Goal: Information Seeking & Learning: Compare options

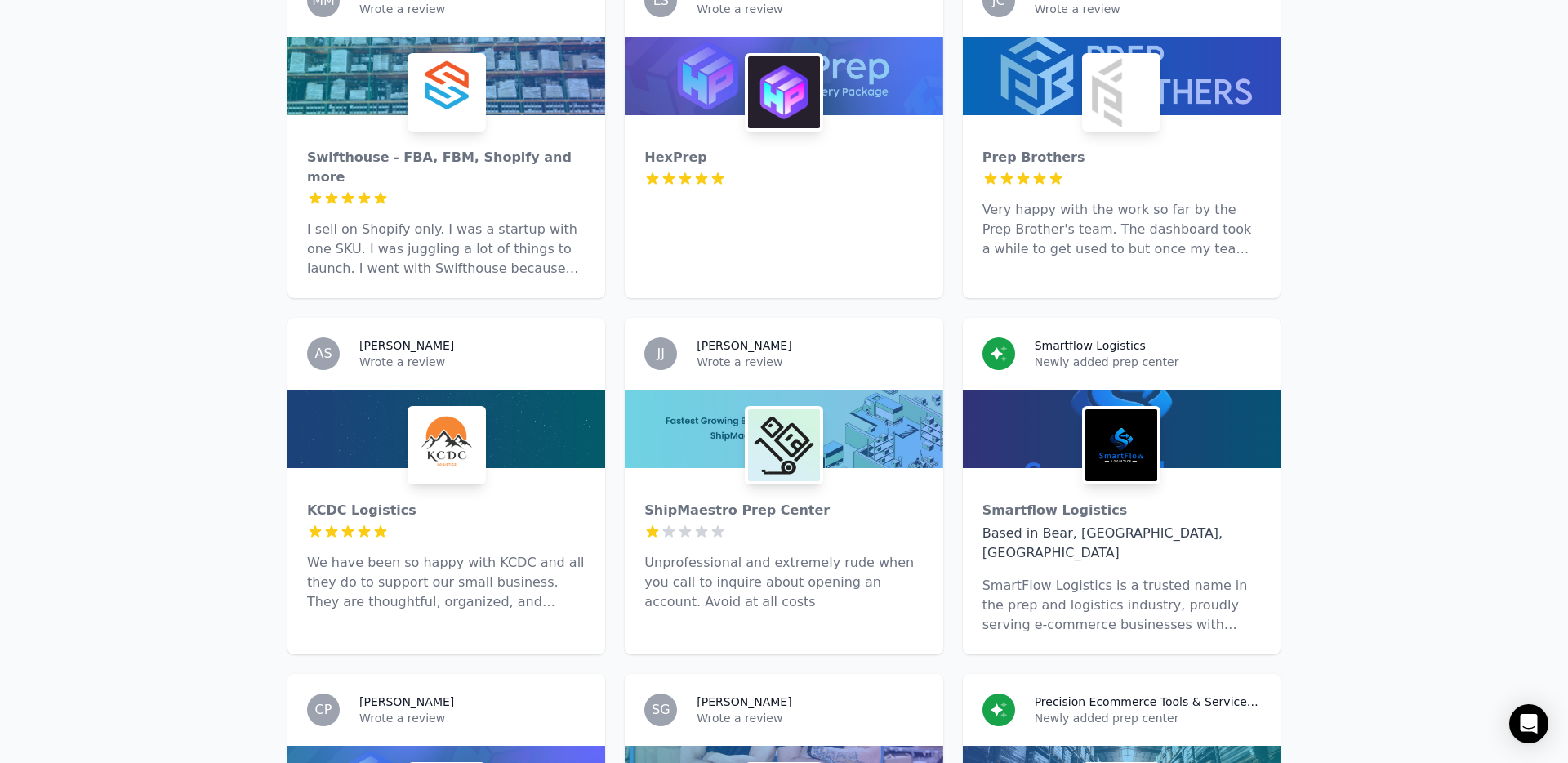
scroll to position [1607, 0]
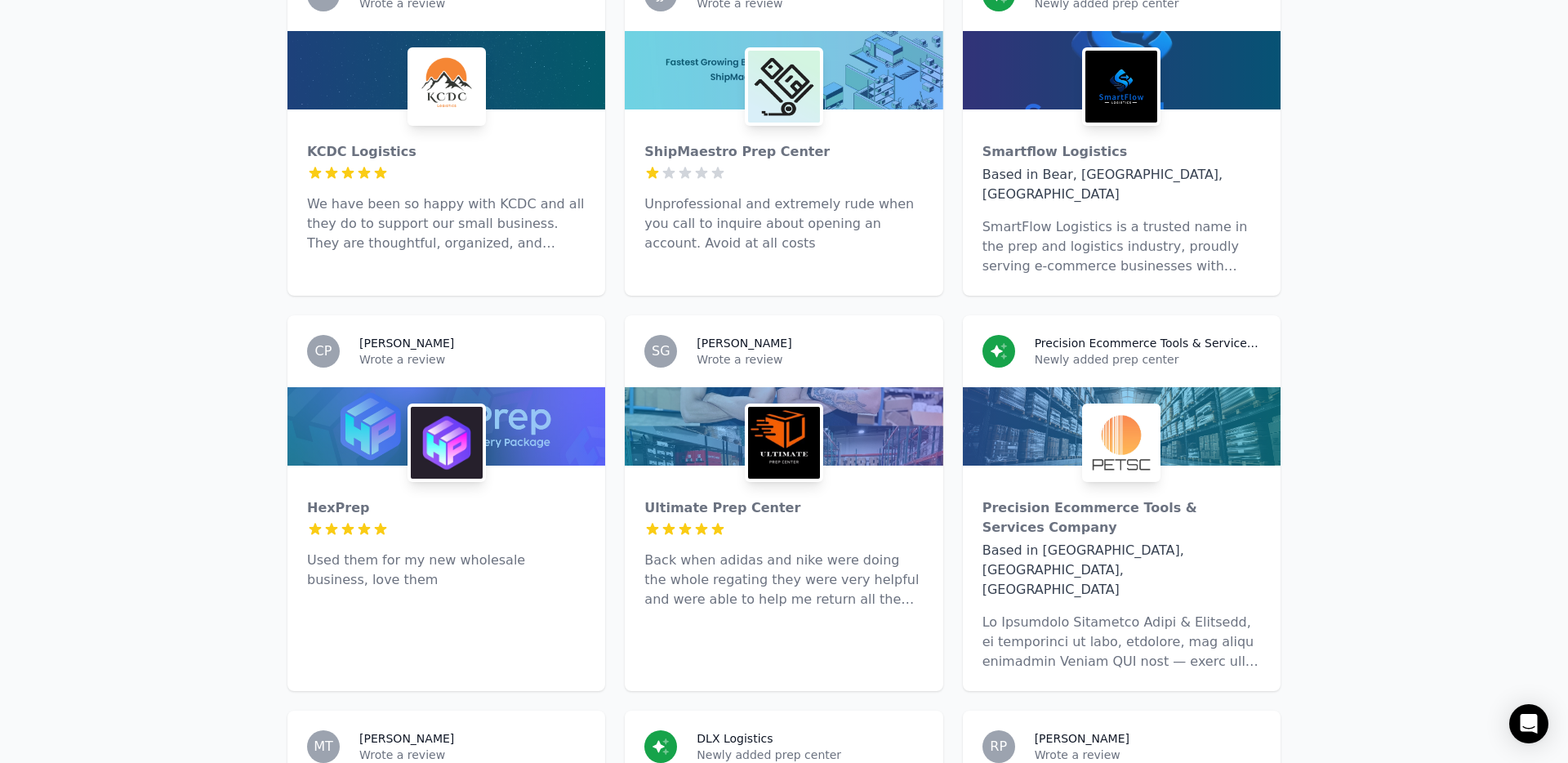
click at [841, 195] on p "Unprofessional and extremely rude when you call to inquire about opening an acc…" at bounding box center [783, 223] width 278 height 58
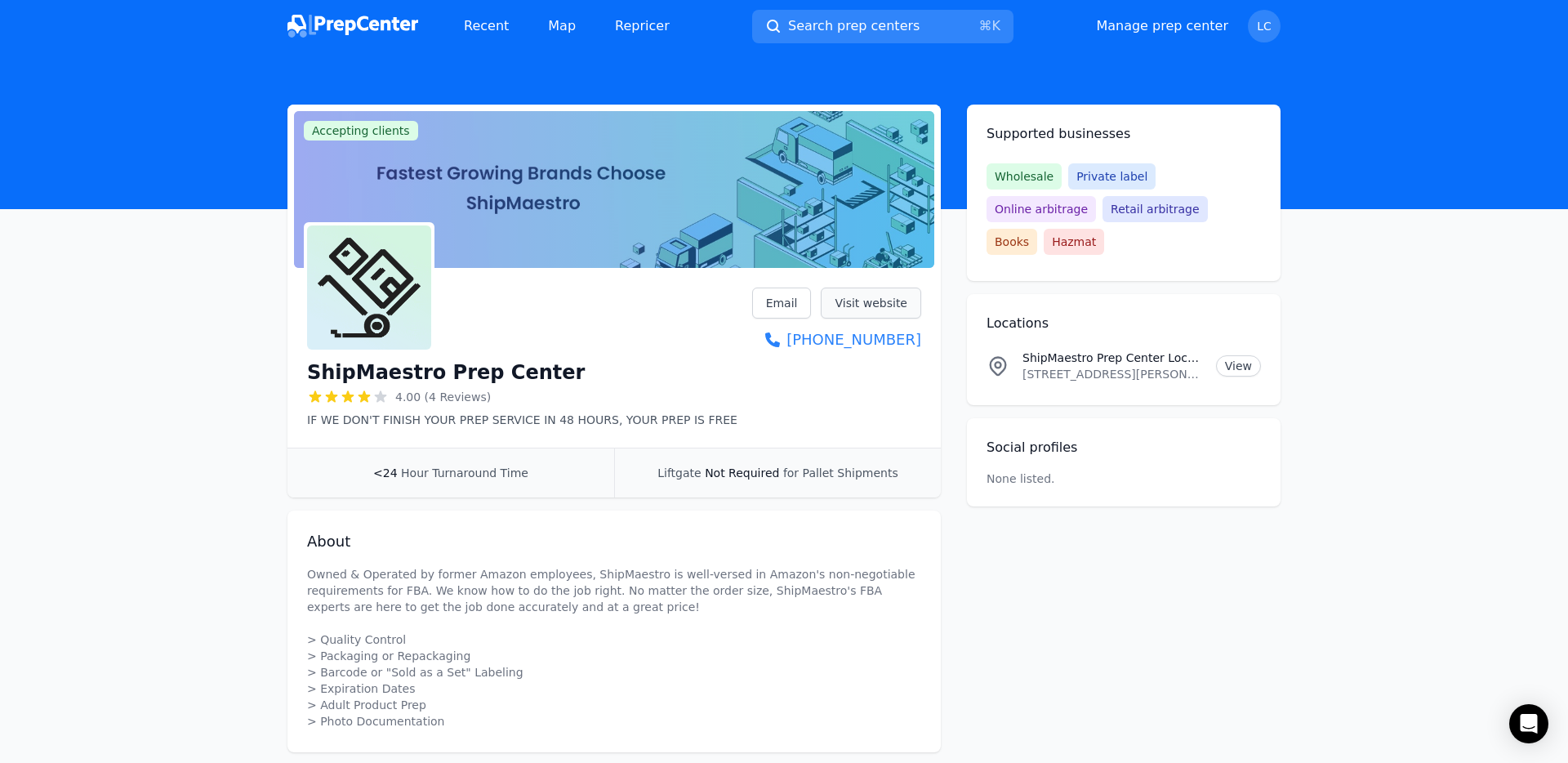
click at [844, 314] on link "Visit website" at bounding box center [870, 303] width 101 height 31
click at [385, 25] on img at bounding box center [353, 26] width 130 height 23
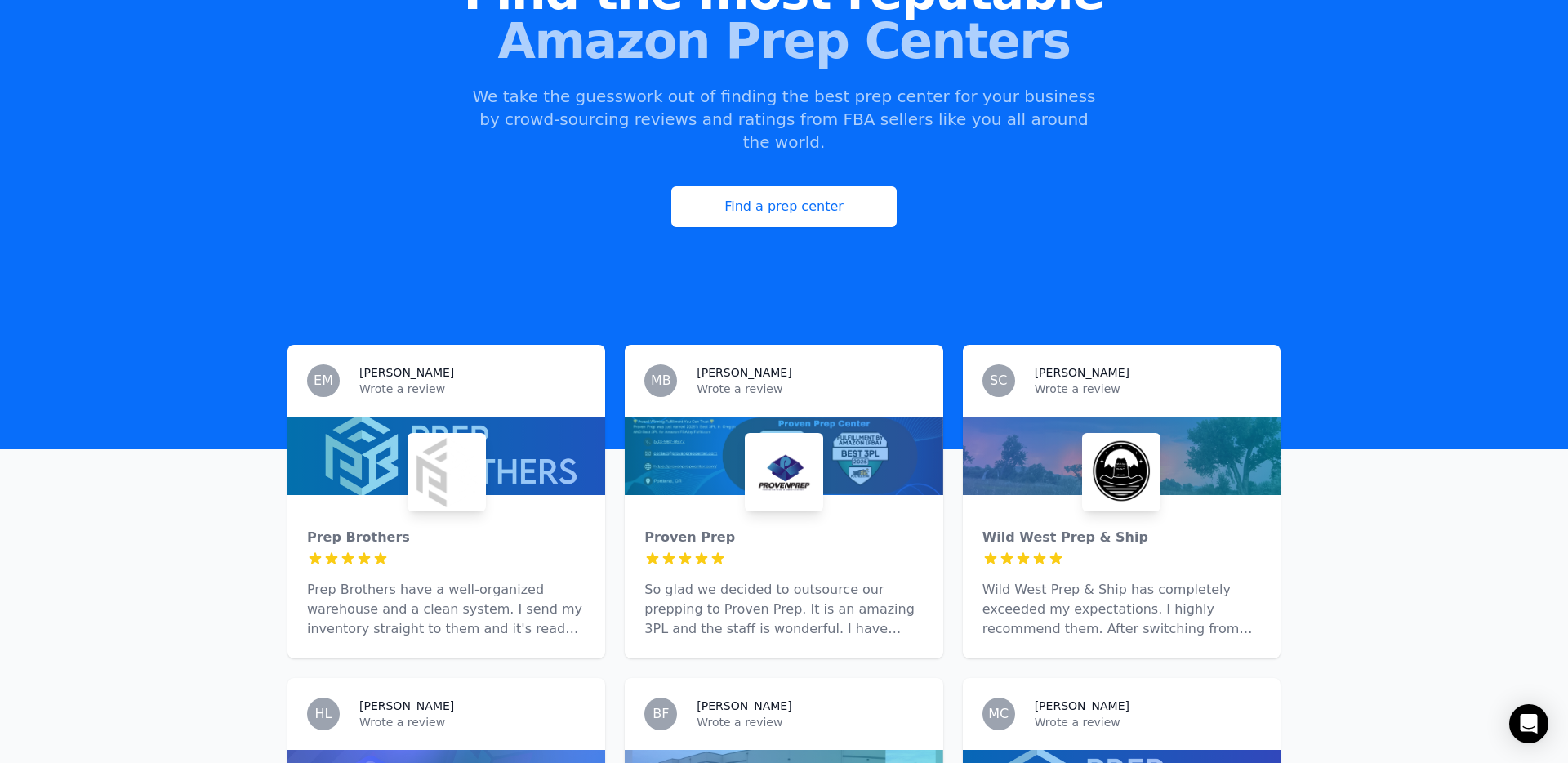
scroll to position [332, 0]
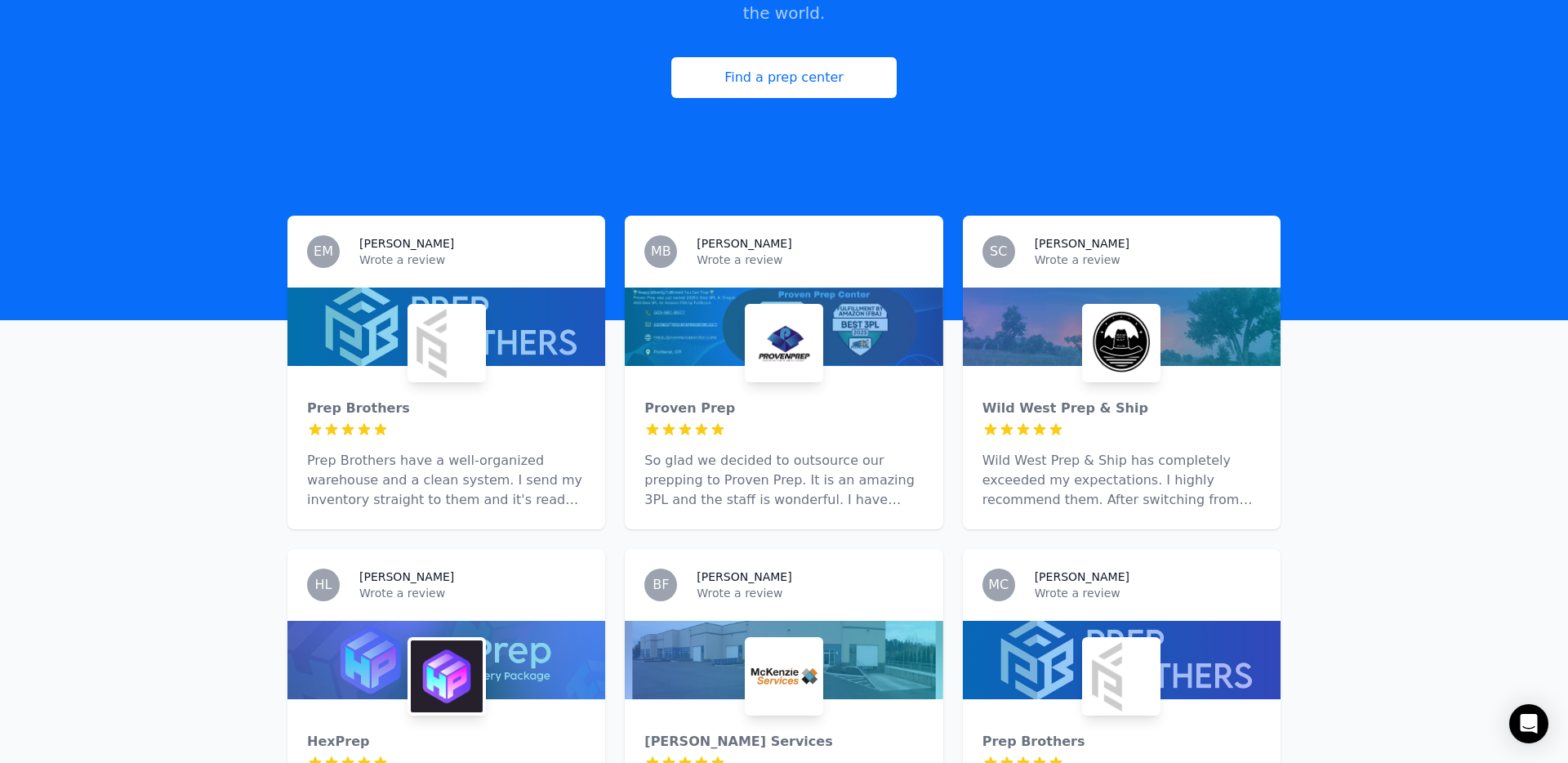
click at [820, 366] on div "Proven Prep 5 out of 5 stars So glad we decided to outsource our prepping to Pr…" at bounding box center [783, 448] width 317 height 163
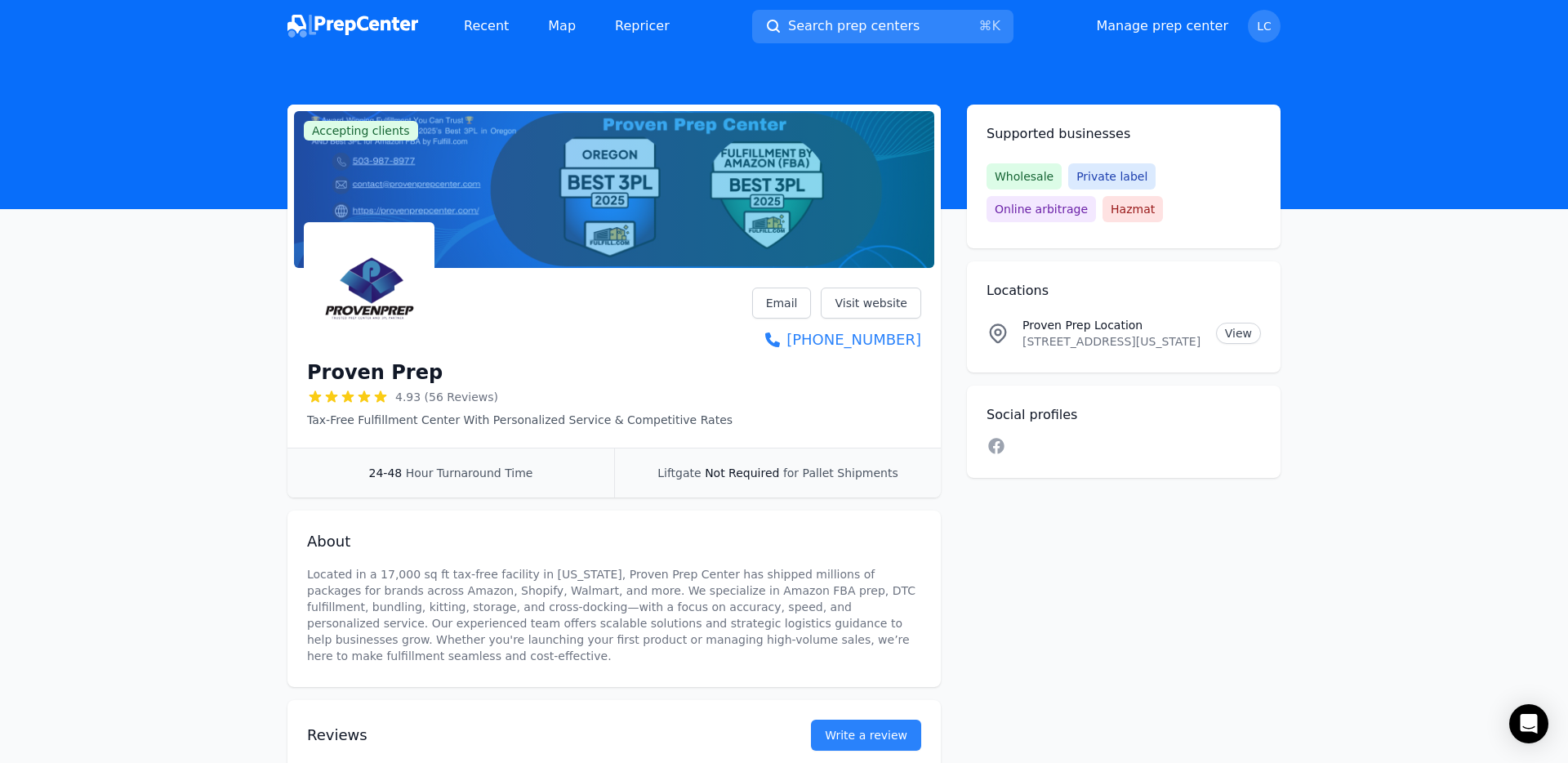
scroll to position [98, 0]
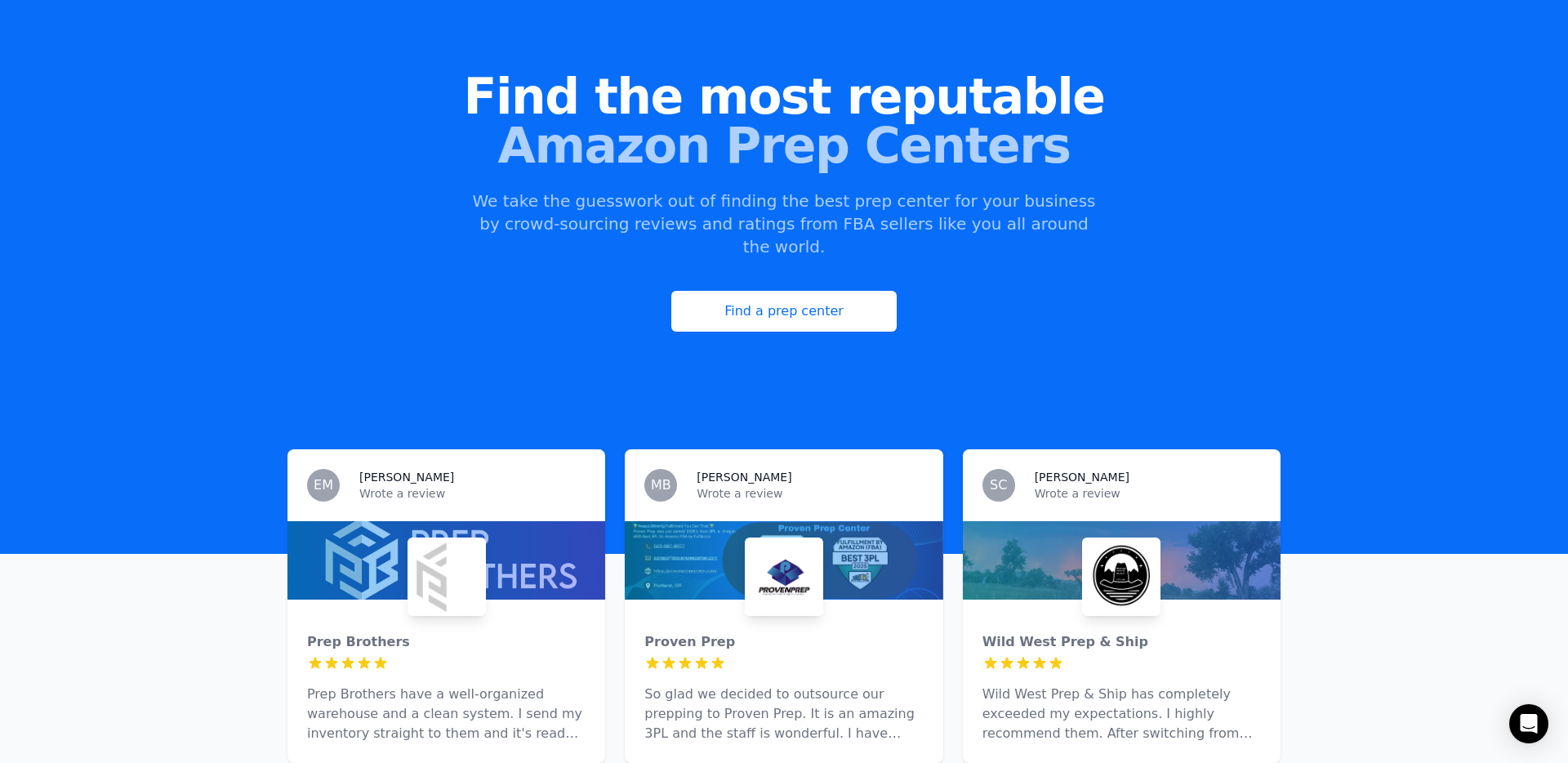
click at [813, 485] on p "Wrote a review" at bounding box center [810, 493] width 226 height 16
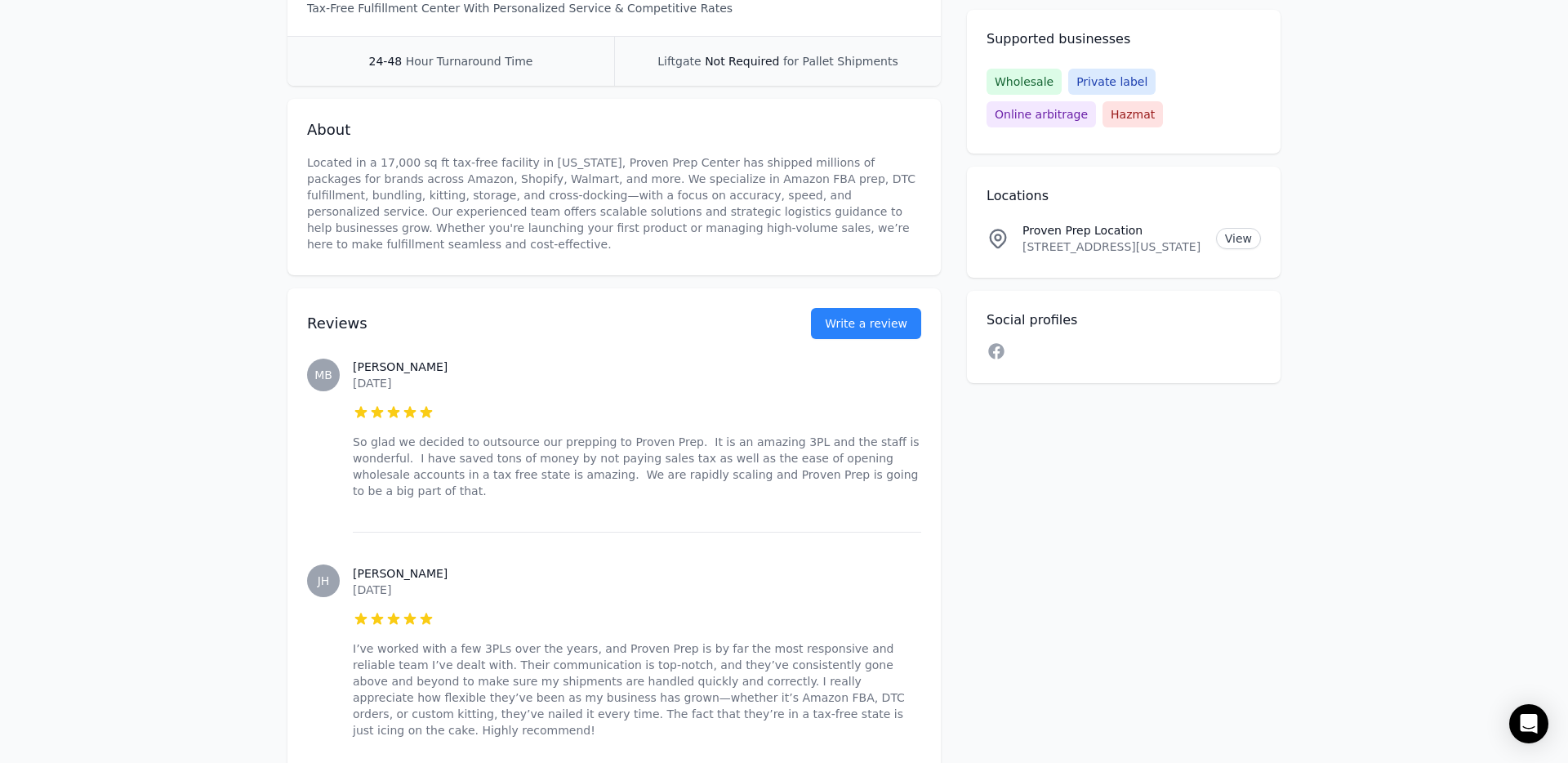
scroll to position [518, 0]
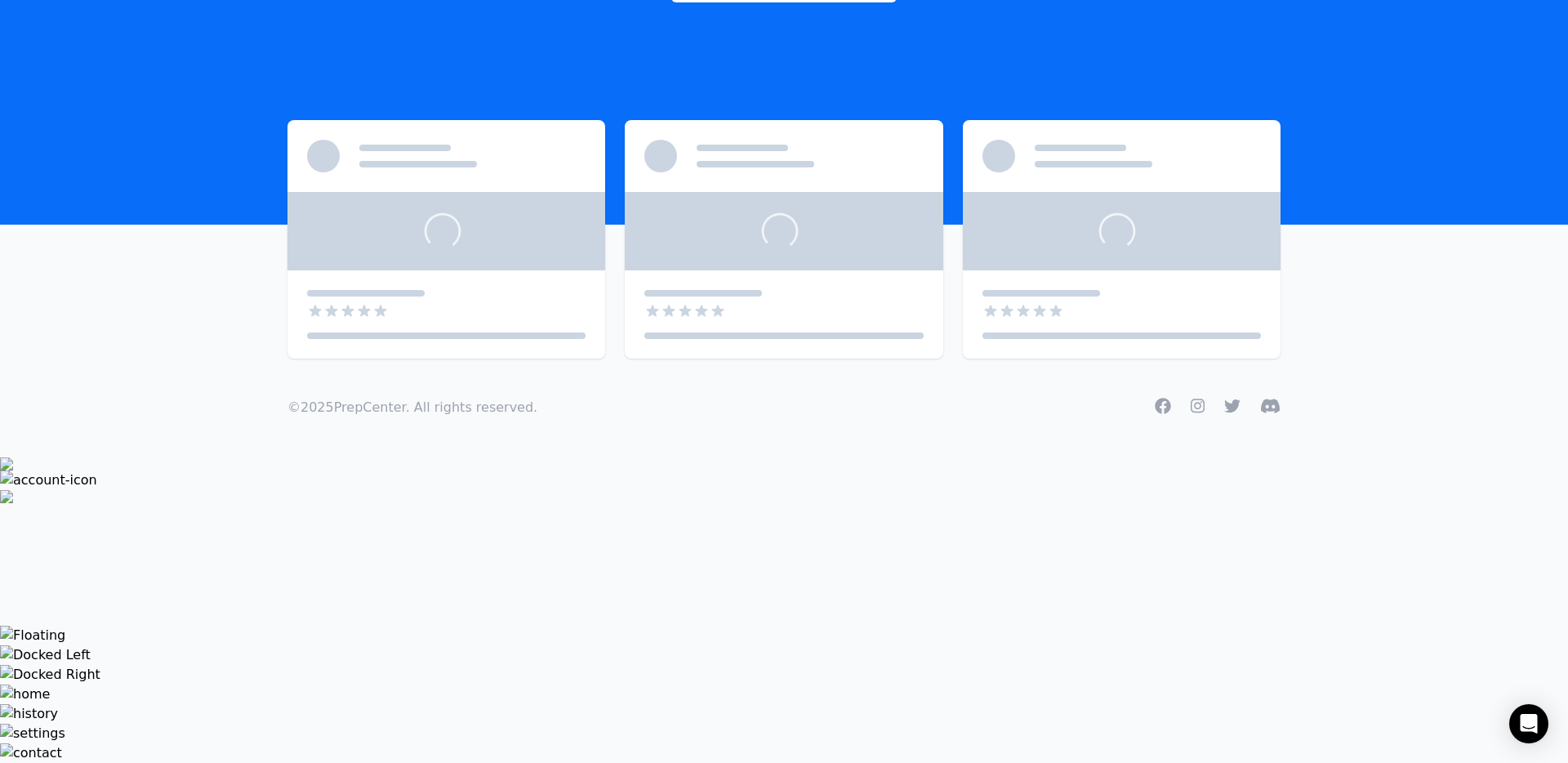
scroll to position [98, 0]
